Goal: Navigation & Orientation: Understand site structure

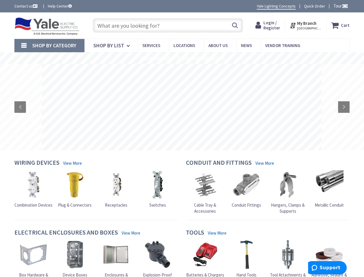
click at [182, 138] on rs-layer at bounding box center [182, 107] width 280 height 86
click at [340, 6] on span "Tour" at bounding box center [340, 5] width 15 height 5
click at [306, 25] on strong "My Branch" at bounding box center [306, 22] width 19 height 5
click at [49, 46] on span "Shop By Category" at bounding box center [54, 45] width 44 height 7
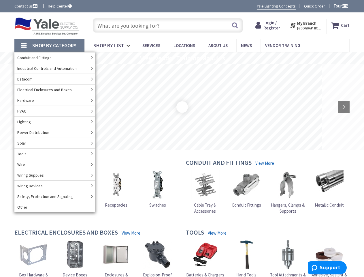
click at [182, 58] on rs-slide "View Vendor Training Modules" at bounding box center [182, 58] width 364 height 12
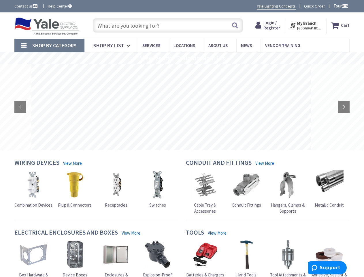
click at [182, 107] on rs-layer at bounding box center [171, 107] width 280 height 86
click at [20, 107] on rs-arrow at bounding box center [20, 107] width 12 height 12
click at [344, 107] on rs-arrow at bounding box center [344, 107] width 12 height 12
